Goal: Task Accomplishment & Management: Complete application form

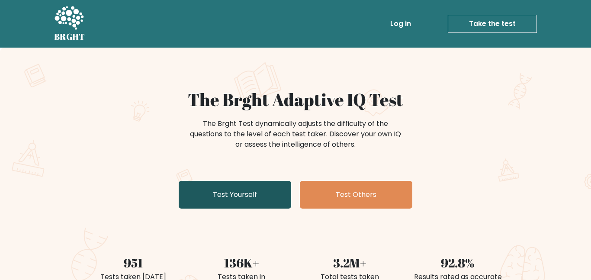
click at [221, 208] on link "Test Yourself" at bounding box center [235, 195] width 112 height 28
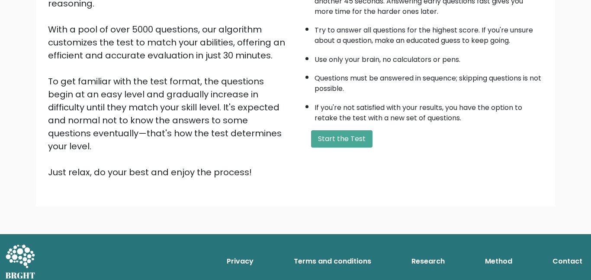
scroll to position [174, 0]
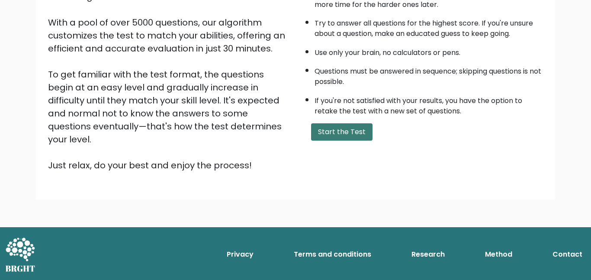
click at [351, 141] on button "Start the Test" at bounding box center [341, 131] width 61 height 17
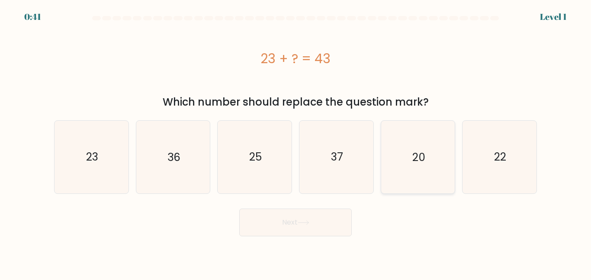
click at [397, 162] on icon "20" at bounding box center [417, 157] width 72 height 72
click at [296, 142] on input "e. 20" at bounding box center [295, 141] width 0 height 2
radio input "true"
click at [320, 230] on button "Next" at bounding box center [295, 222] width 112 height 28
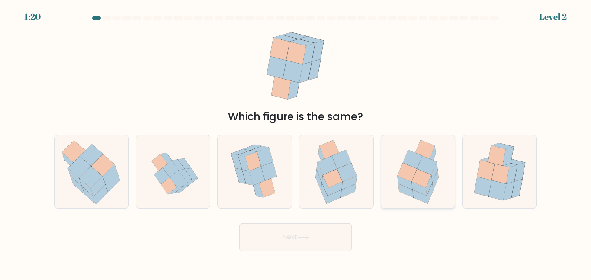
click at [422, 194] on icon at bounding box center [419, 188] width 15 height 13
click at [296, 142] on input "e." at bounding box center [295, 141] width 0 height 2
radio input "true"
click at [303, 240] on icon at bounding box center [304, 237] width 12 height 5
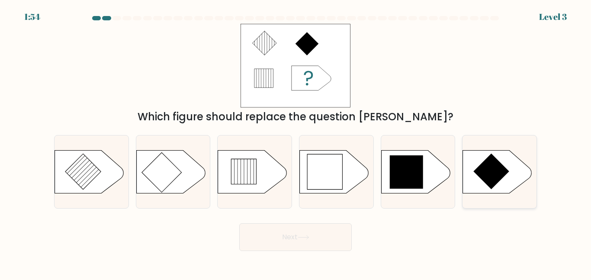
click at [485, 186] on icon at bounding box center [492, 171] width 36 height 36
click at [296, 142] on input "f." at bounding box center [295, 141] width 0 height 2
radio input "true"
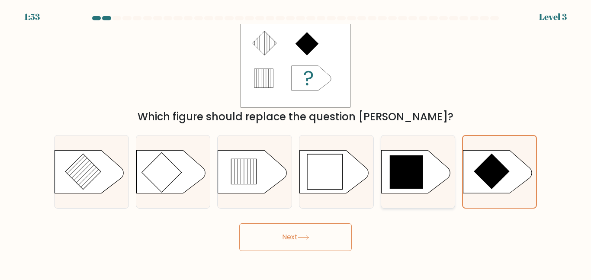
click at [439, 184] on icon at bounding box center [415, 171] width 69 height 43
click at [296, 142] on input "e." at bounding box center [295, 141] width 0 height 2
radio input "true"
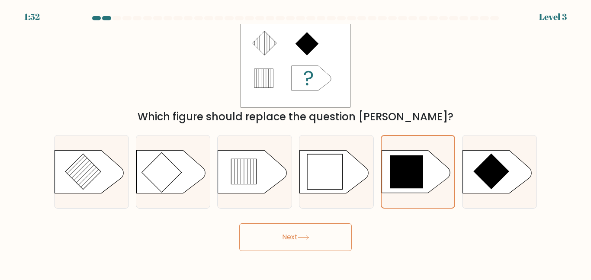
click at [326, 237] on button "Next" at bounding box center [295, 237] width 112 height 28
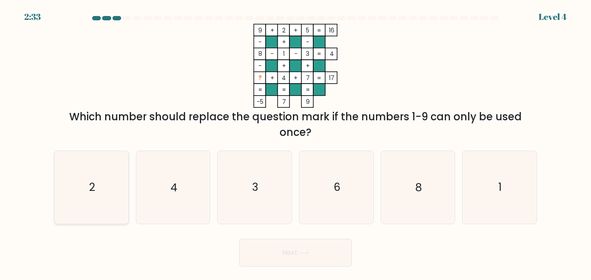
click at [113, 200] on icon "2" at bounding box center [91, 187] width 72 height 72
click at [295, 142] on input "a. 2" at bounding box center [295, 141] width 0 height 2
radio input "true"
click at [268, 265] on button "Next" at bounding box center [295, 253] width 112 height 28
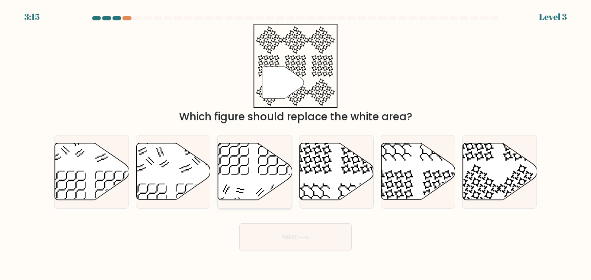
click at [252, 168] on icon at bounding box center [255, 171] width 74 height 57
click at [295, 142] on input "c." at bounding box center [295, 141] width 0 height 2
radio input "true"
click at [263, 236] on button "Next" at bounding box center [295, 237] width 112 height 28
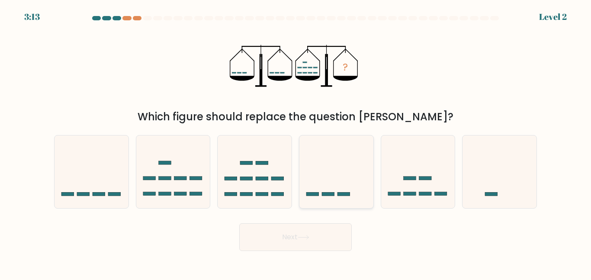
click at [320, 186] on icon at bounding box center [336, 171] width 74 height 61
click at [296, 142] on input "d." at bounding box center [295, 141] width 0 height 2
radio input "true"
click at [264, 190] on icon at bounding box center [255, 171] width 74 height 61
click at [295, 142] on input "c." at bounding box center [295, 141] width 0 height 2
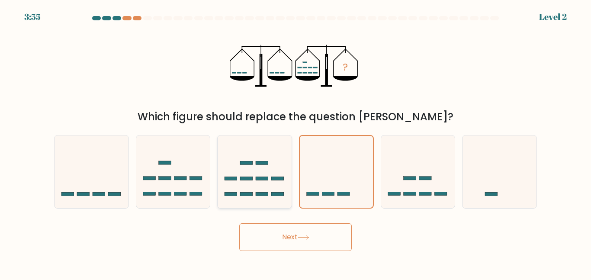
radio input "true"
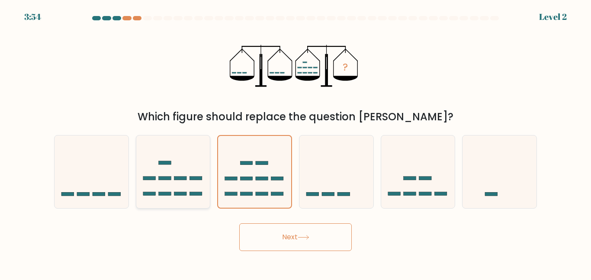
click at [183, 177] on icon at bounding box center [173, 171] width 74 height 61
click at [295, 142] on input "b." at bounding box center [295, 141] width 0 height 2
radio input "true"
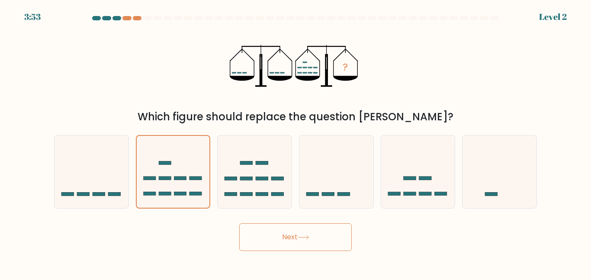
click at [292, 245] on button "Next" at bounding box center [295, 237] width 112 height 28
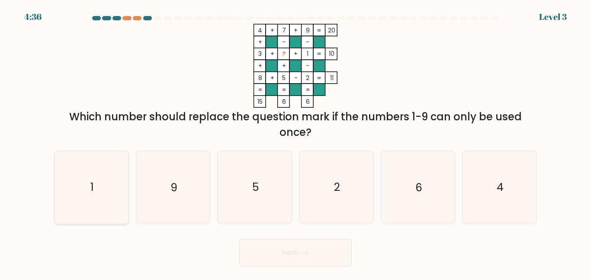
click at [94, 195] on text "1" at bounding box center [91, 186] width 3 height 15
click at [295, 142] on input "a. 1" at bounding box center [295, 141] width 0 height 2
radio input "true"
click at [170, 188] on icon "9" at bounding box center [173, 187] width 72 height 72
click at [295, 142] on input "b. 9" at bounding box center [295, 141] width 0 height 2
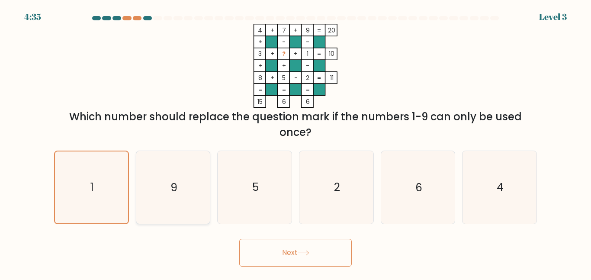
radio input "true"
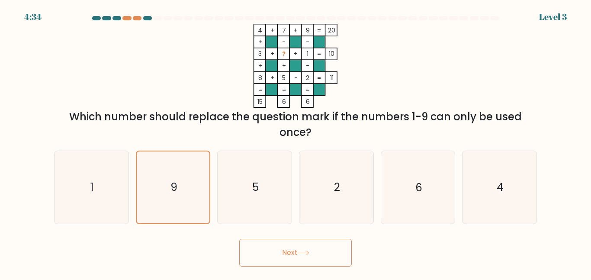
click at [279, 266] on button "Next" at bounding box center [295, 253] width 112 height 28
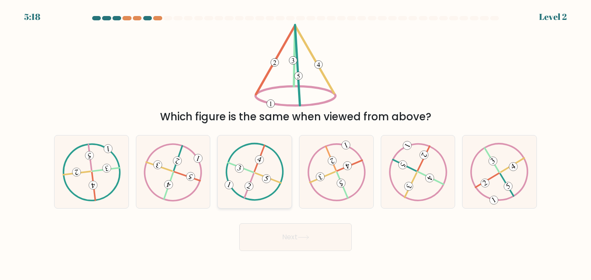
click at [238, 181] on icon at bounding box center [254, 172] width 58 height 58
click at [295, 142] on input "c." at bounding box center [295, 141] width 0 height 2
radio input "true"
click at [270, 236] on button "Next" at bounding box center [295, 237] width 112 height 28
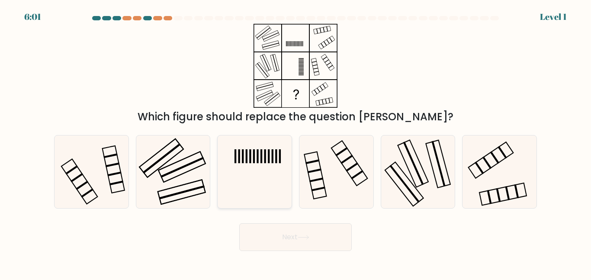
click at [253, 182] on icon at bounding box center [254, 171] width 72 height 72
click at [295, 142] on input "c." at bounding box center [295, 141] width 0 height 2
radio input "true"
click at [281, 239] on button "Next" at bounding box center [295, 237] width 112 height 28
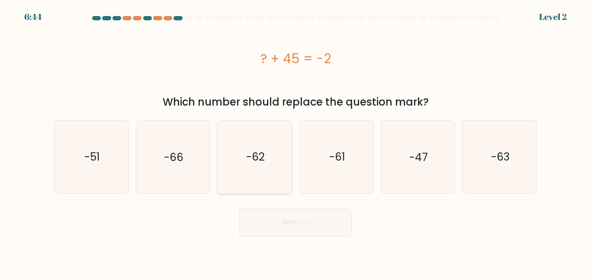
click at [271, 160] on icon "-62" at bounding box center [254, 157] width 72 height 72
click at [295, 142] on input "c. -62" at bounding box center [295, 141] width 0 height 2
radio input "true"
click at [311, 227] on button "Next" at bounding box center [295, 222] width 112 height 28
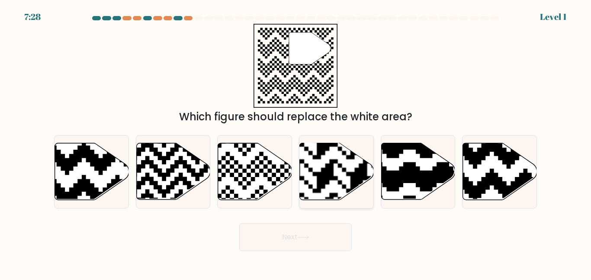
click at [316, 182] on rect at bounding box center [358, 143] width 134 height 134
click at [296, 142] on input "d." at bounding box center [295, 141] width 0 height 2
radio input "true"
click at [306, 251] on button "Next" at bounding box center [295, 237] width 112 height 28
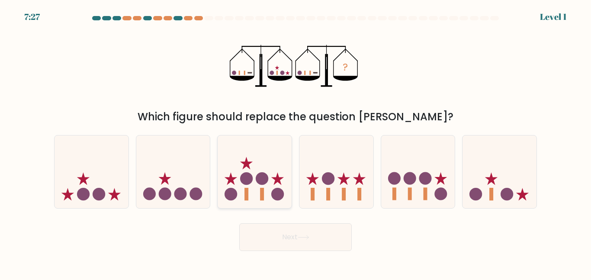
click at [237, 183] on icon at bounding box center [255, 171] width 74 height 61
click at [295, 142] on input "c." at bounding box center [295, 141] width 0 height 2
radio input "true"
click at [270, 245] on button "Next" at bounding box center [295, 237] width 112 height 28
